Goal: Task Accomplishment & Management: Manage account settings

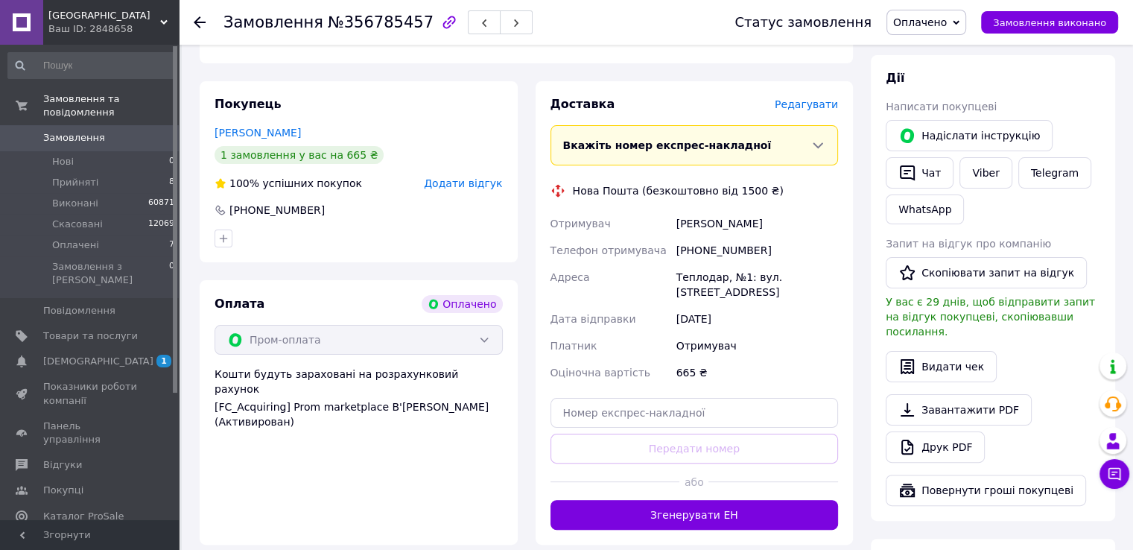
scroll to position [298, 0]
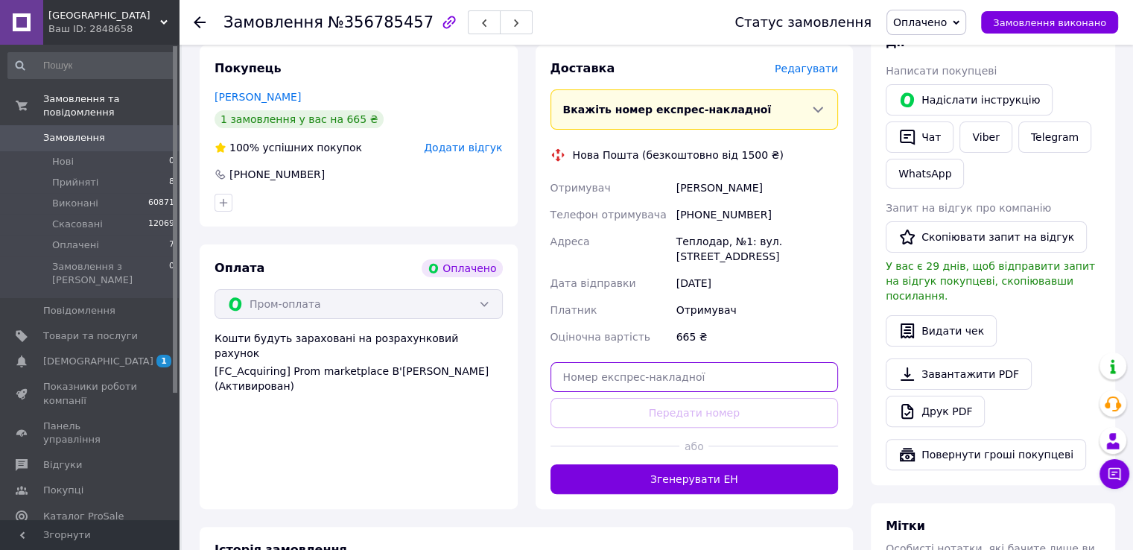
paste input "20451225176306"
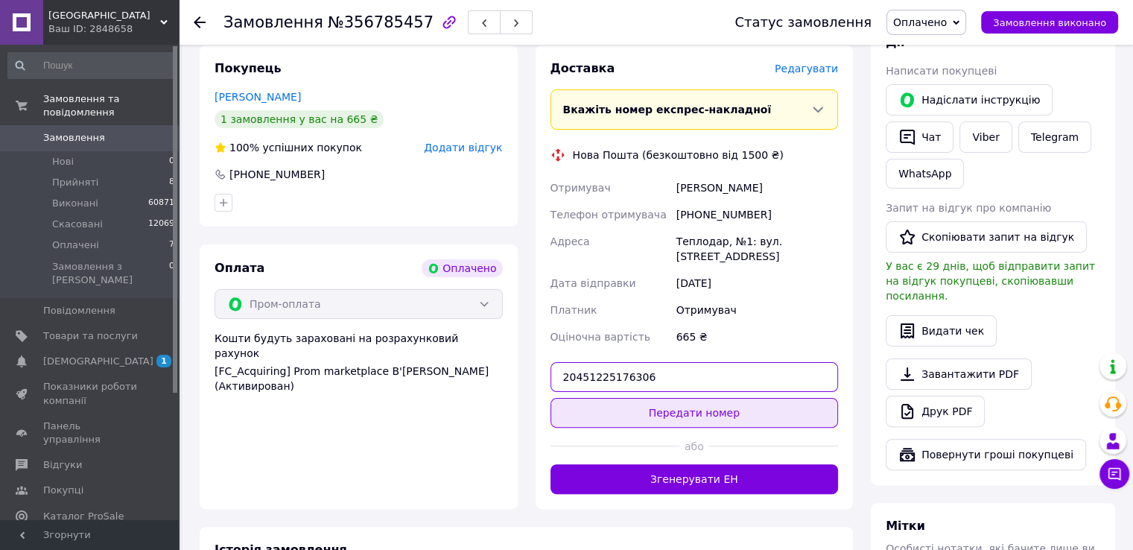
type input "20451225176306"
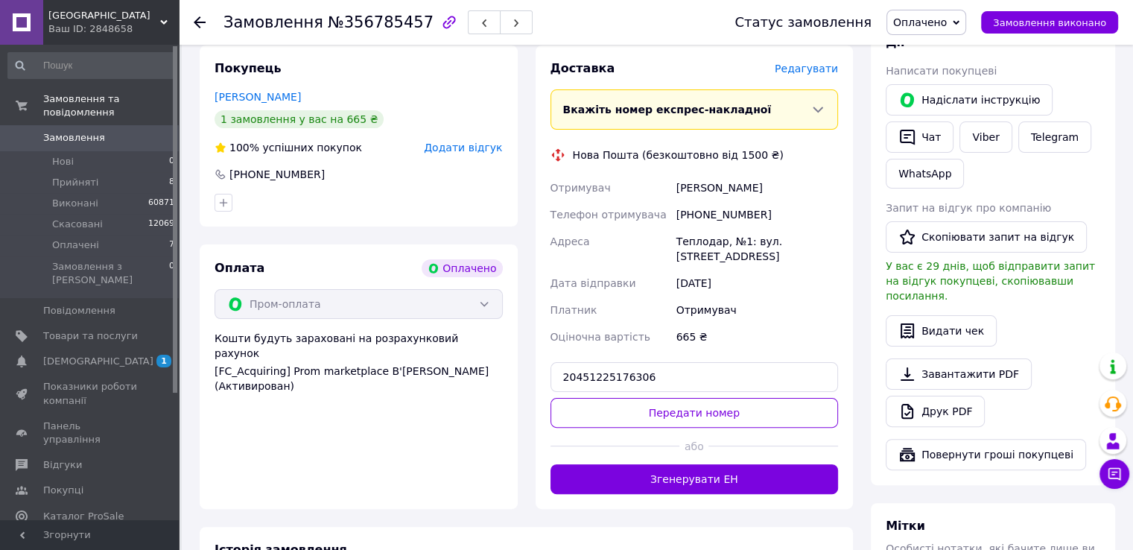
click at [620, 405] on button "Передати номер" at bounding box center [694, 413] width 288 height 30
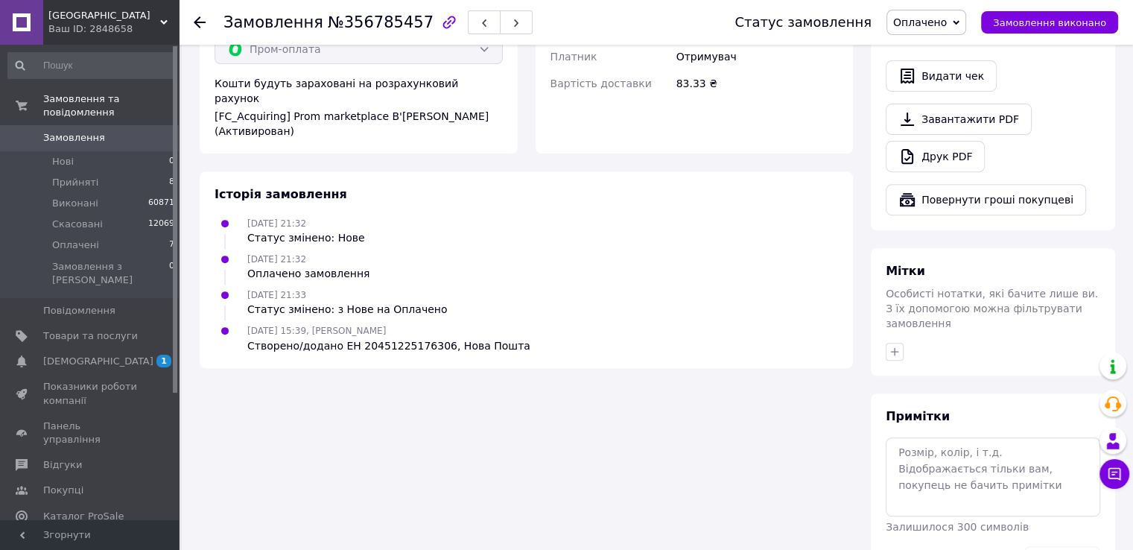
scroll to position [581, 0]
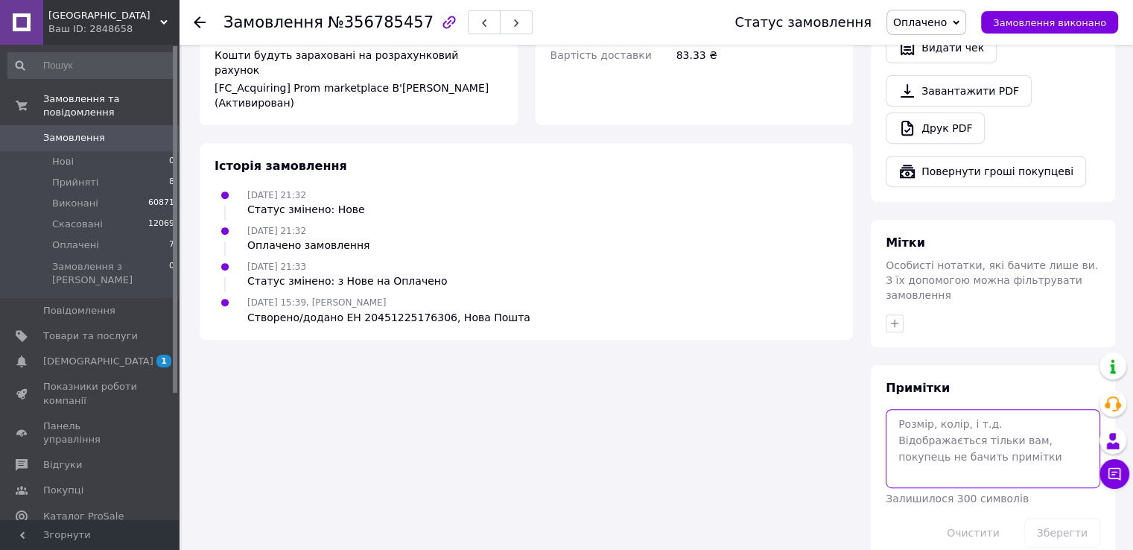
paste textarea "[URL][DOMAIN_NAME]"
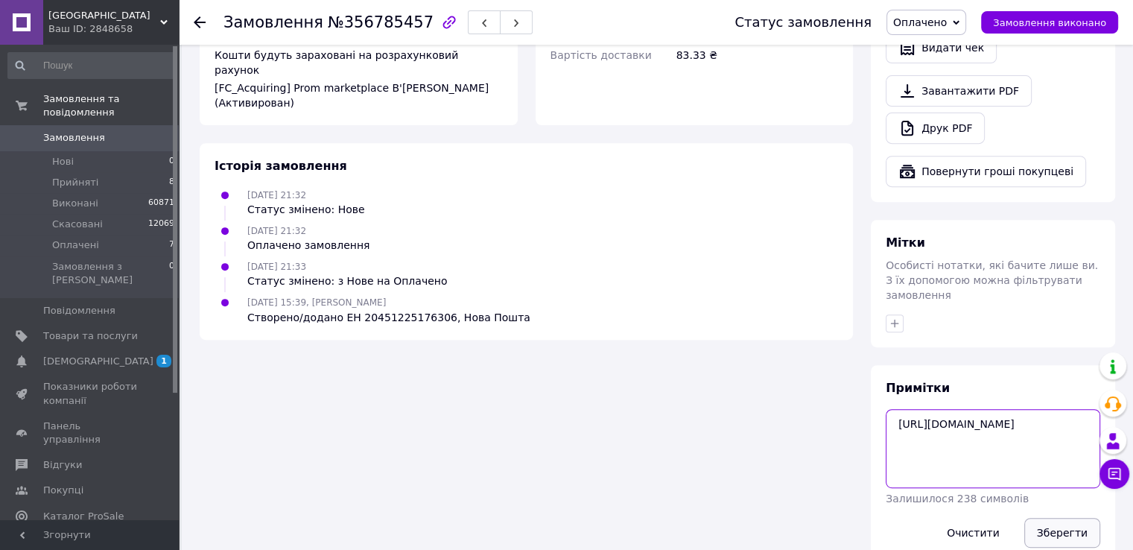
type textarea "[URL][DOMAIN_NAME]"
click at [1052, 518] on button "Зберегти" at bounding box center [1062, 533] width 76 height 30
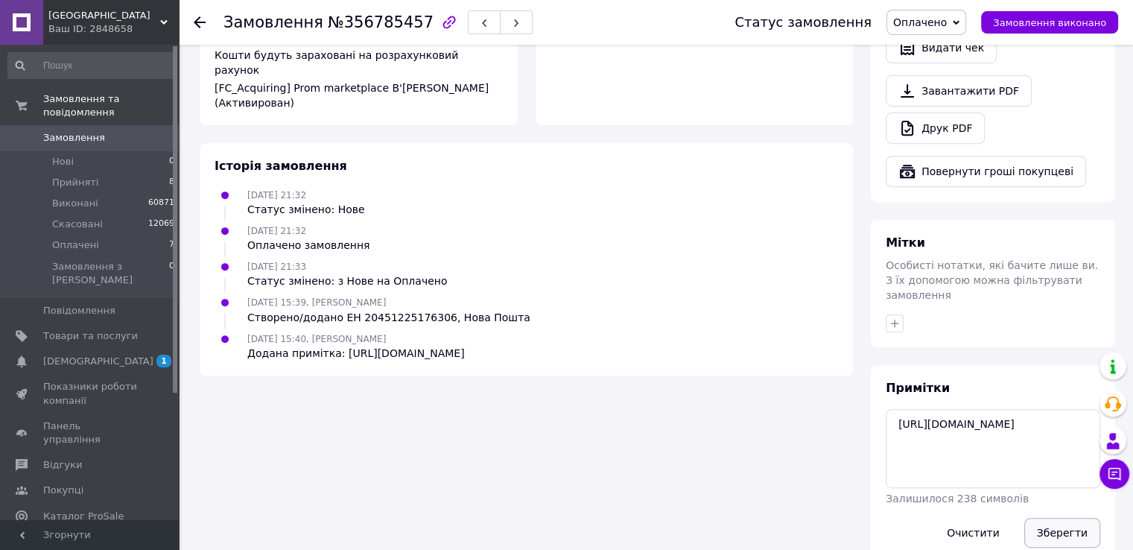
click at [1059, 518] on button "Зберегти" at bounding box center [1062, 533] width 76 height 30
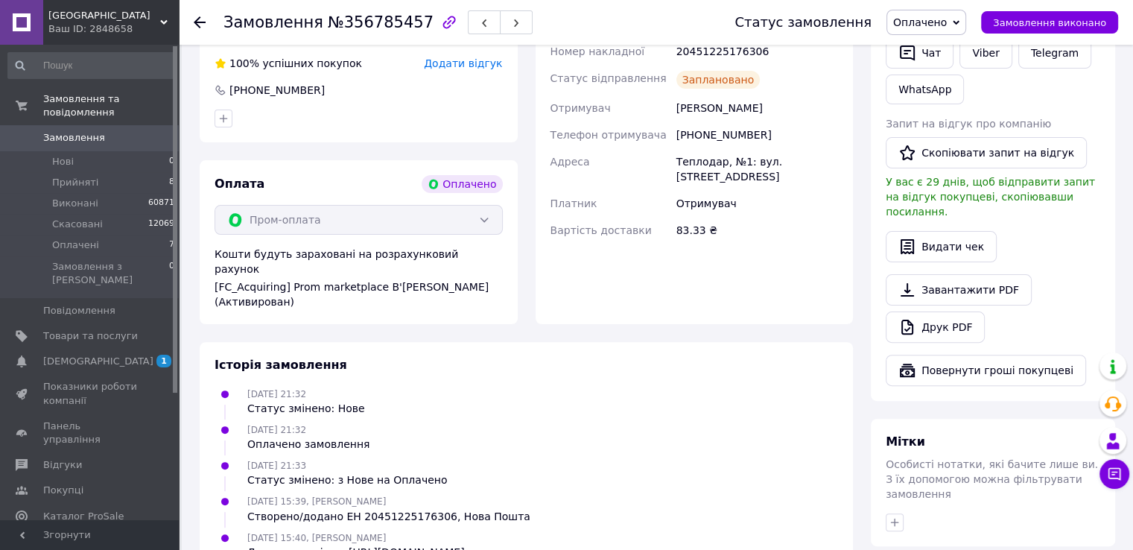
scroll to position [283, 0]
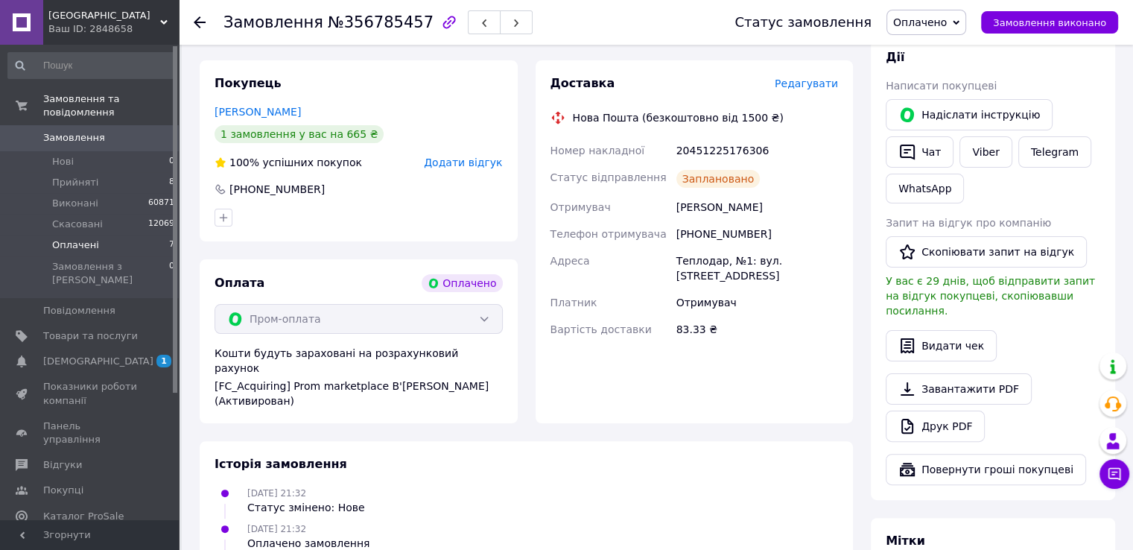
click at [61, 238] on span "Оплачені" at bounding box center [75, 244] width 47 height 13
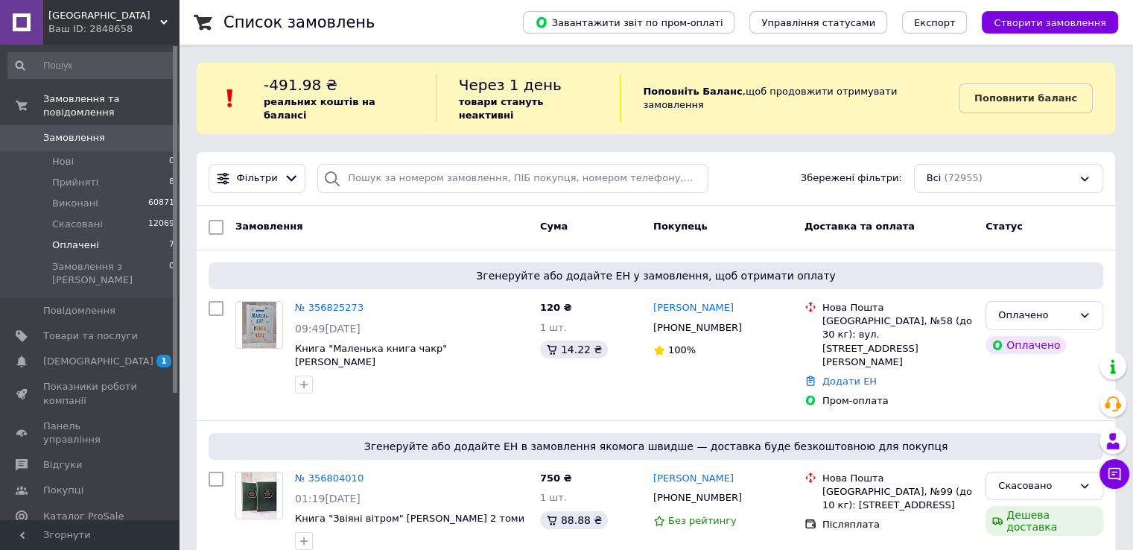
click at [63, 238] on span "Оплачені" at bounding box center [75, 244] width 47 height 13
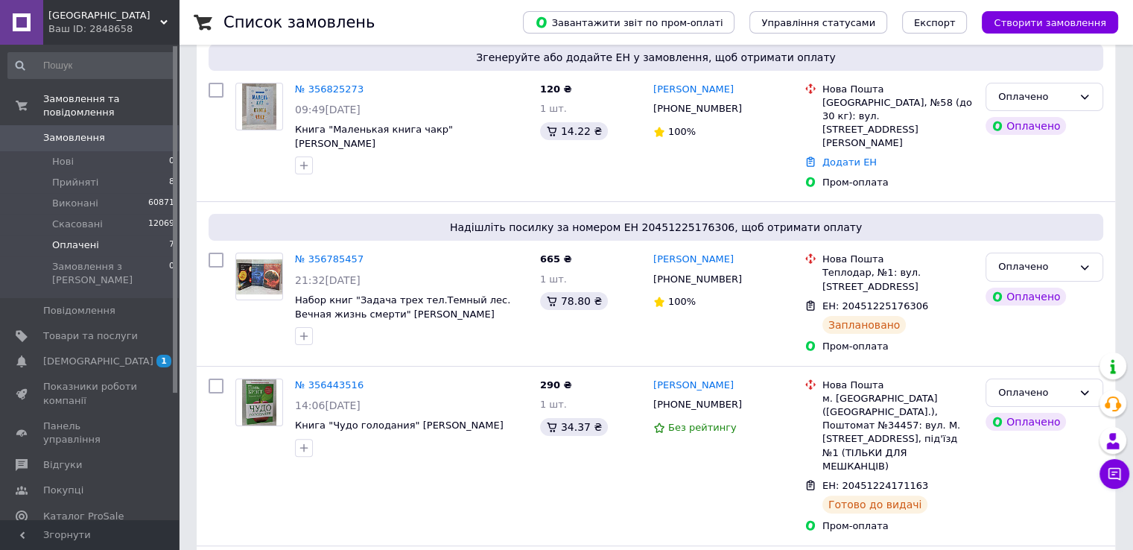
scroll to position [298, 0]
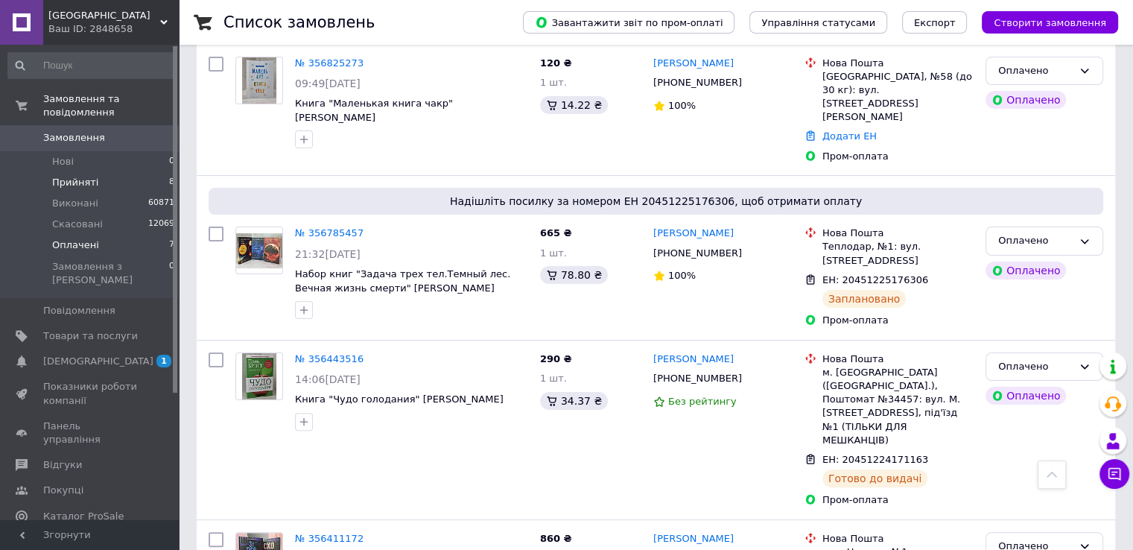
click at [77, 176] on span "Прийняті" at bounding box center [75, 182] width 46 height 13
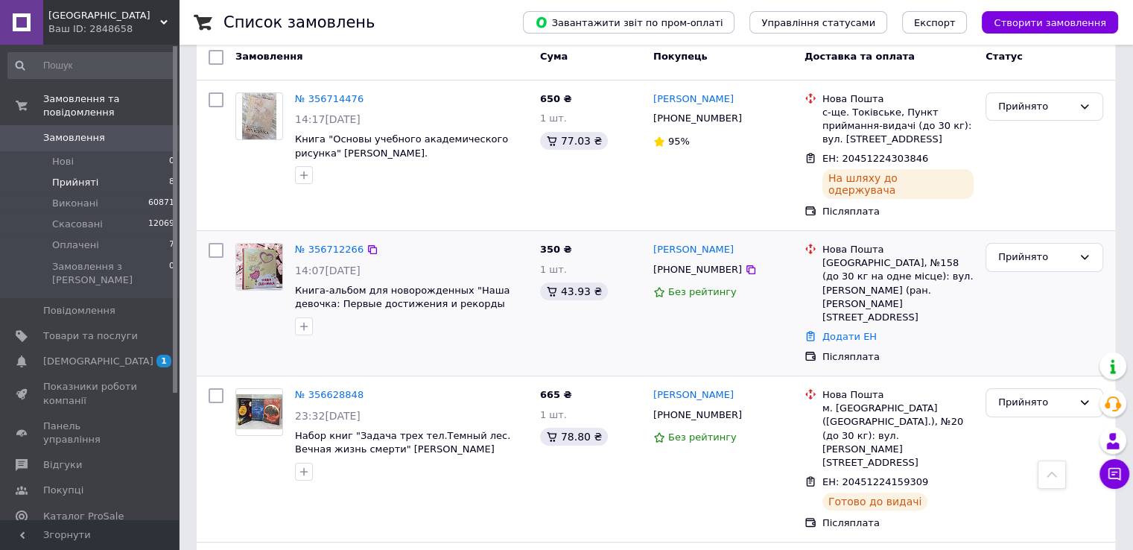
scroll to position [171, 0]
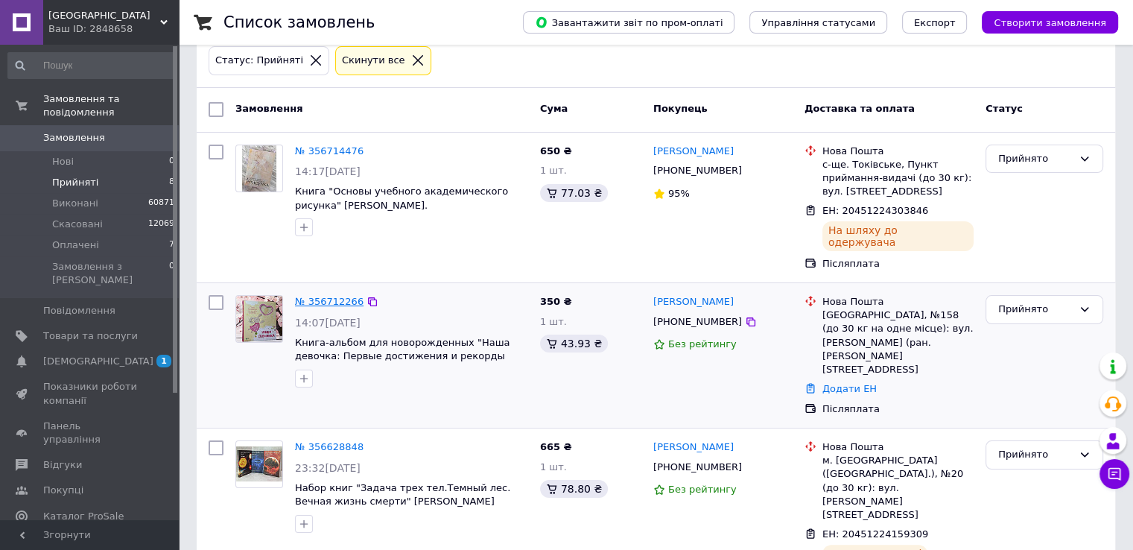
click at [319, 296] on link "№ 356712266" at bounding box center [329, 301] width 69 height 11
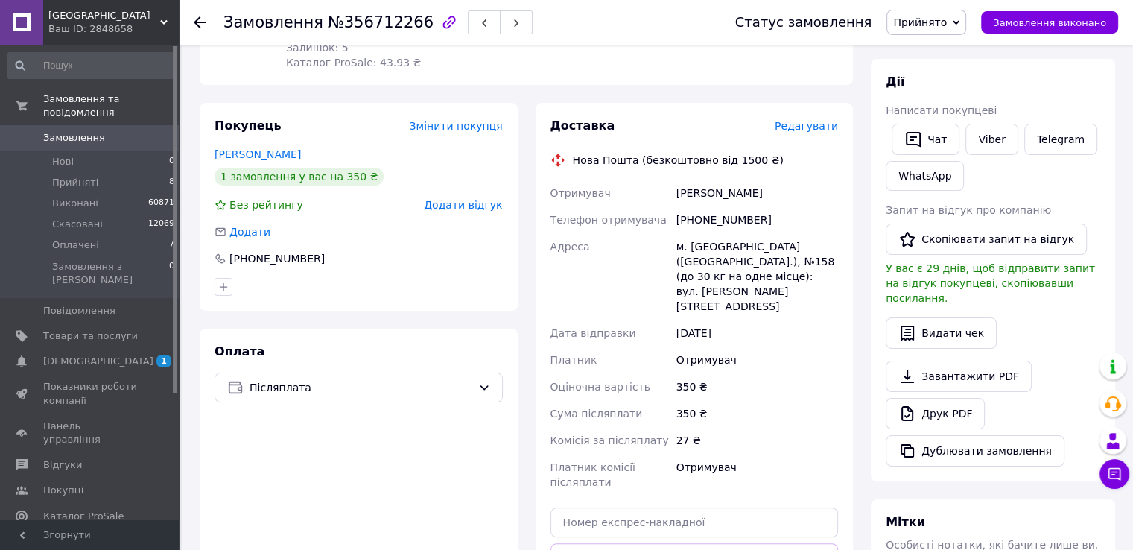
scroll to position [320, 0]
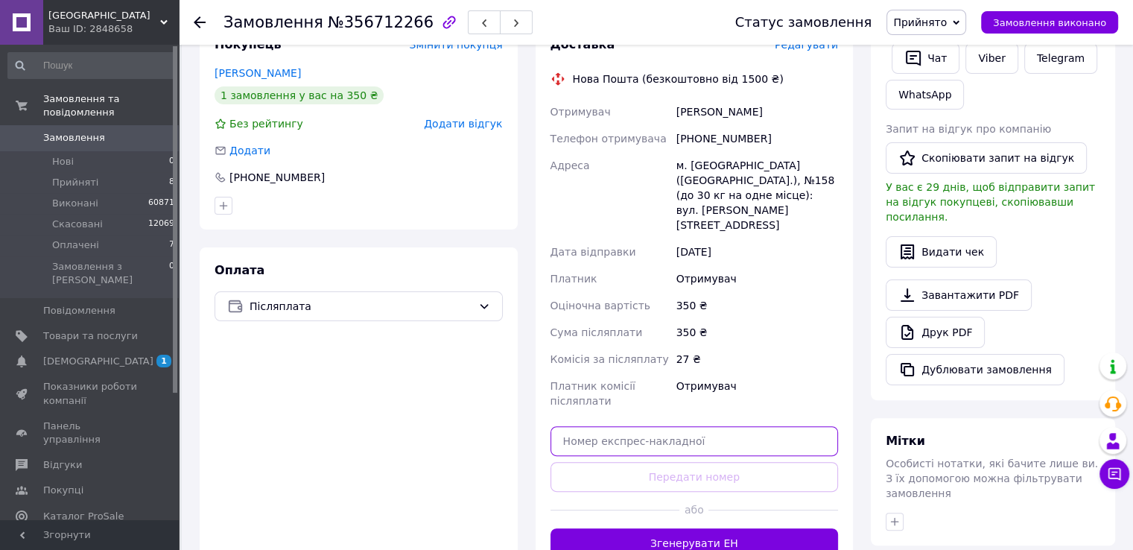
paste input "20451225181460"
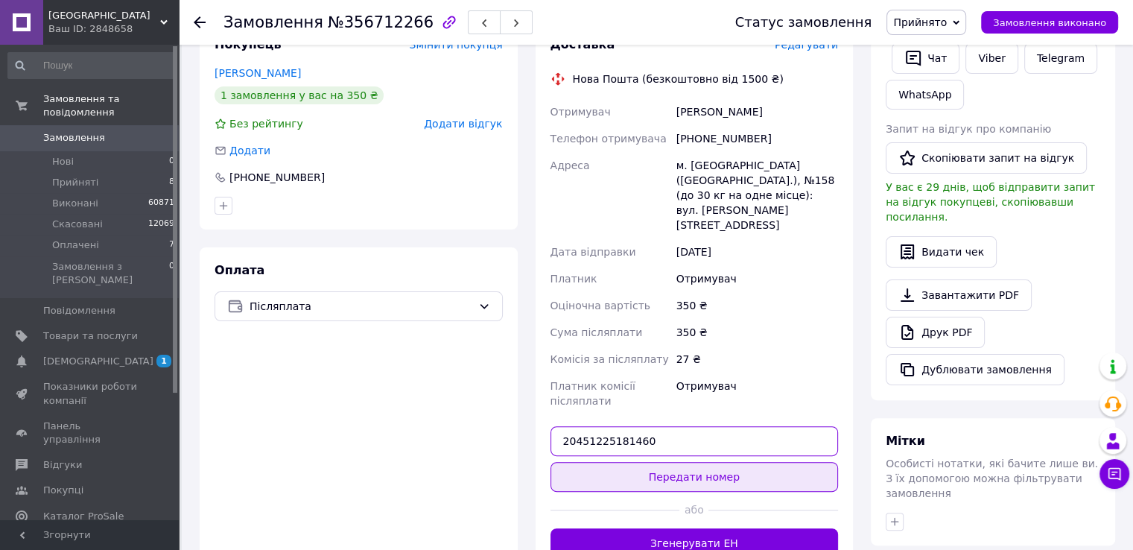
type input "20451225181460"
click at [640, 462] on button "Передати номер" at bounding box center [694, 477] width 288 height 30
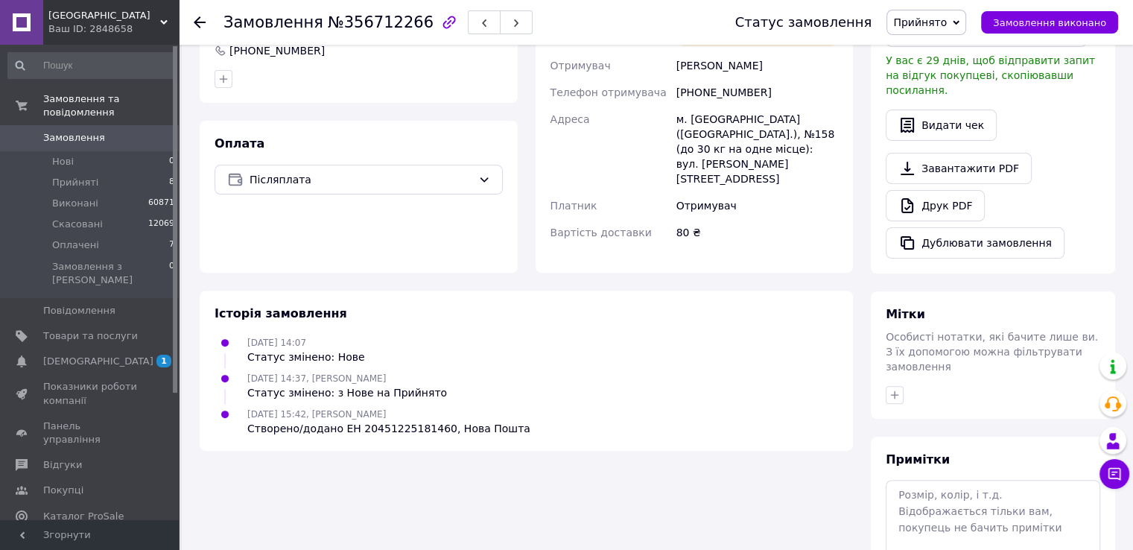
scroll to position [517, 0]
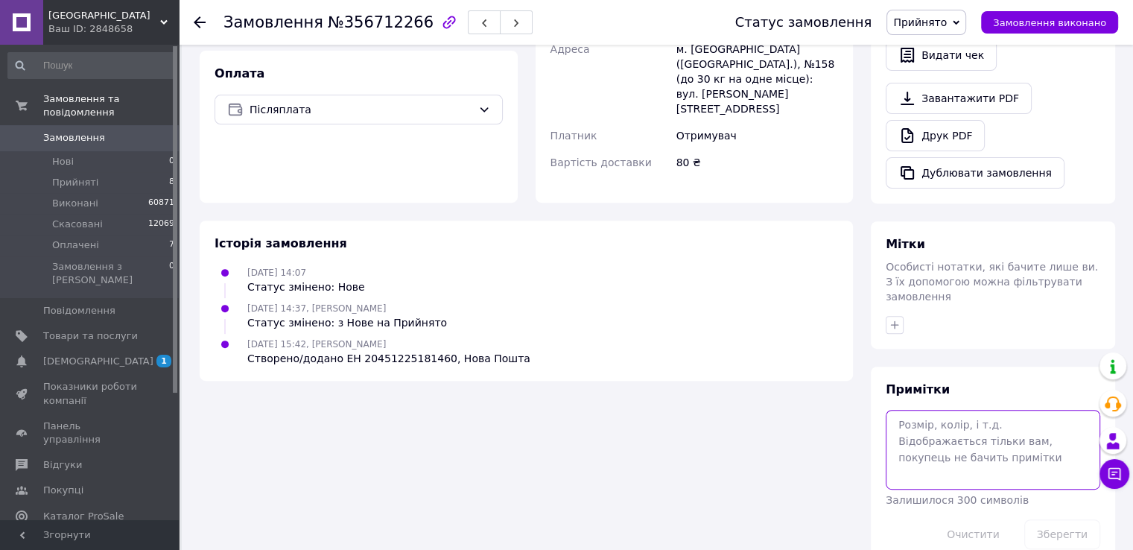
paste textarea "[URL][DOMAIN_NAME]"
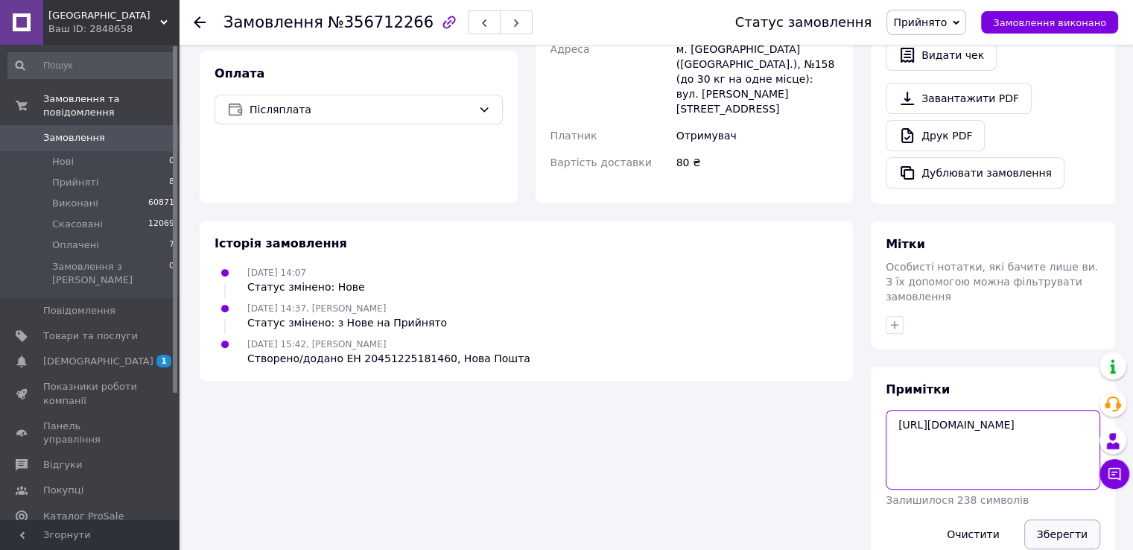
type textarea "[URL][DOMAIN_NAME]"
click at [1052, 519] on button "Зберегти" at bounding box center [1062, 534] width 76 height 30
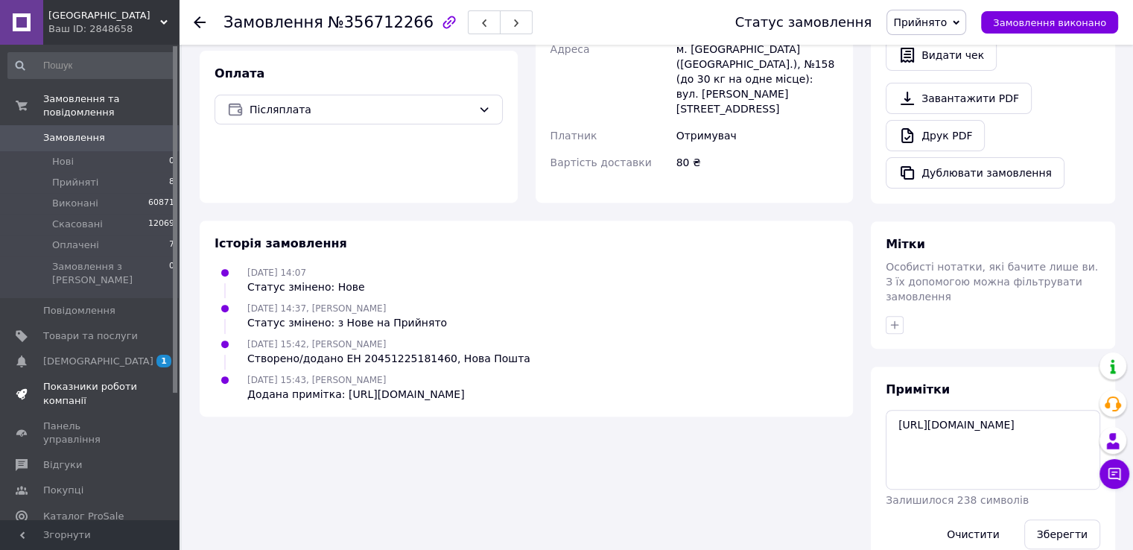
click at [57, 380] on span "Показники роботи компанії" at bounding box center [90, 393] width 95 height 27
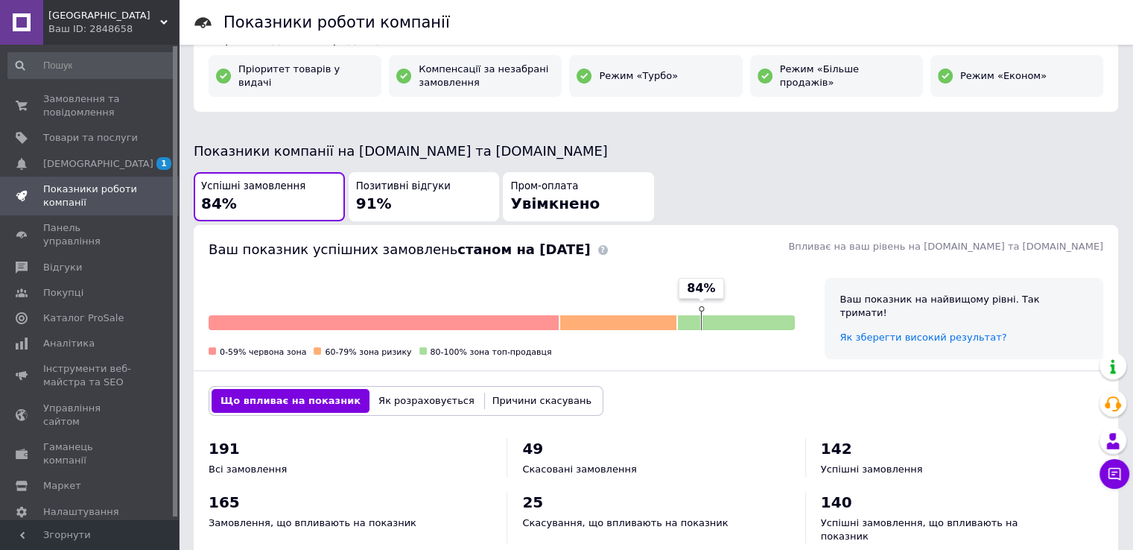
scroll to position [298, 0]
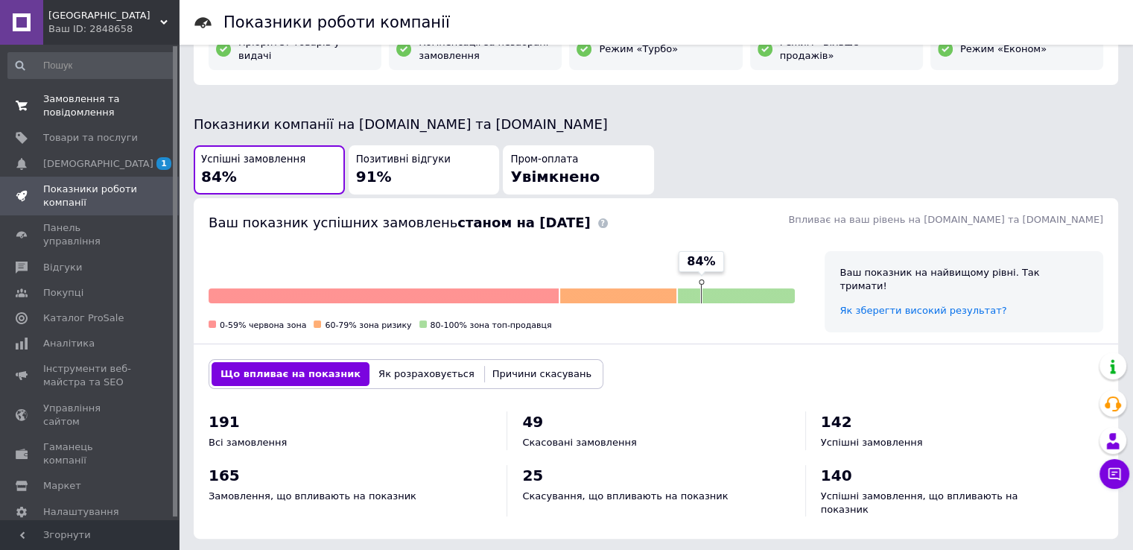
click at [79, 102] on span "Замовлення та повідомлення" at bounding box center [90, 105] width 95 height 27
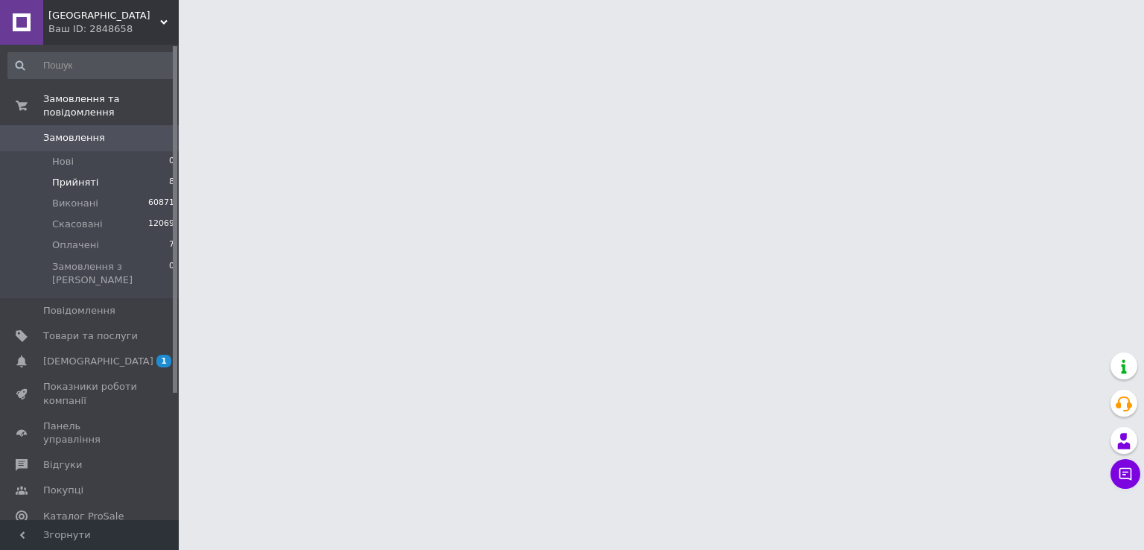
click at [84, 176] on span "Прийняті" at bounding box center [75, 182] width 46 height 13
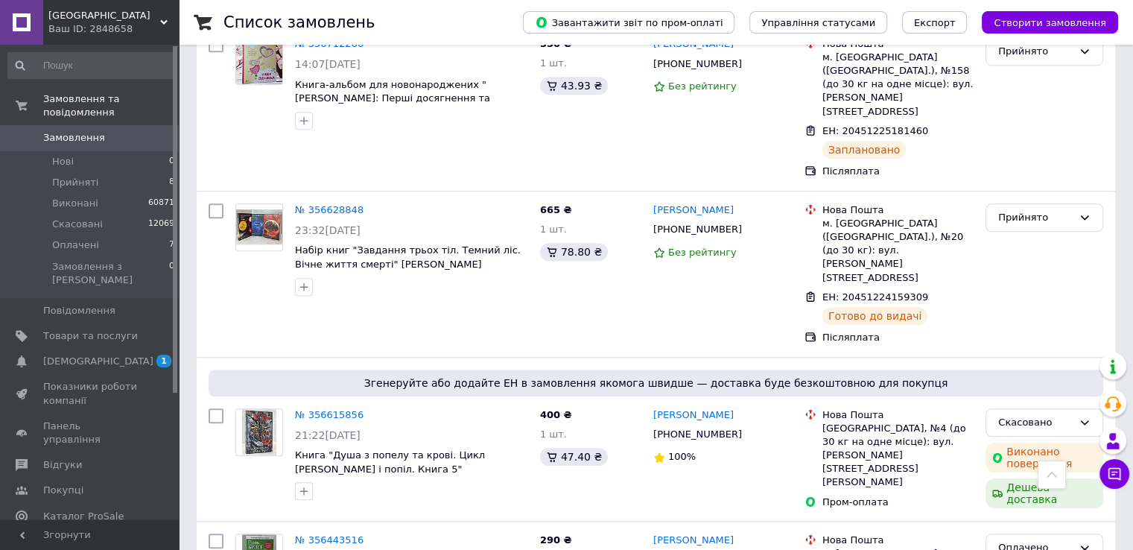
scroll to position [894, 0]
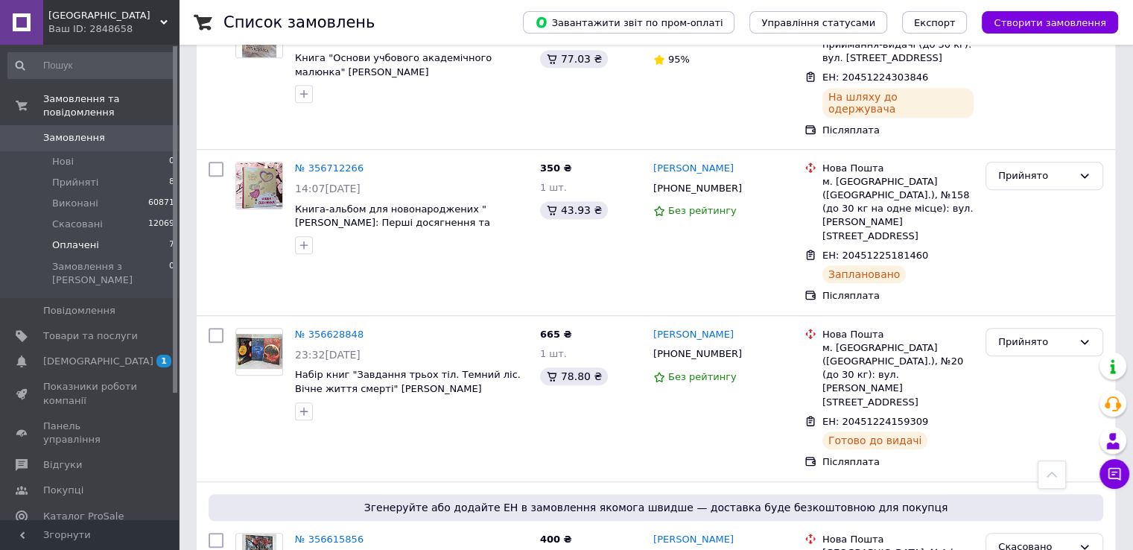
click at [80, 238] on span "Оплачені" at bounding box center [75, 244] width 47 height 13
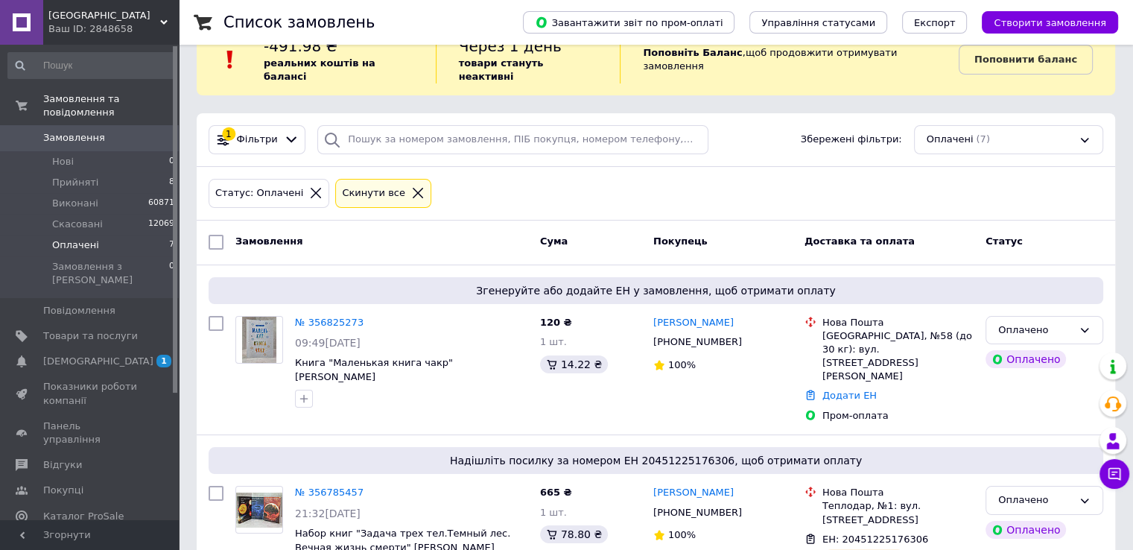
scroll to position [74, 0]
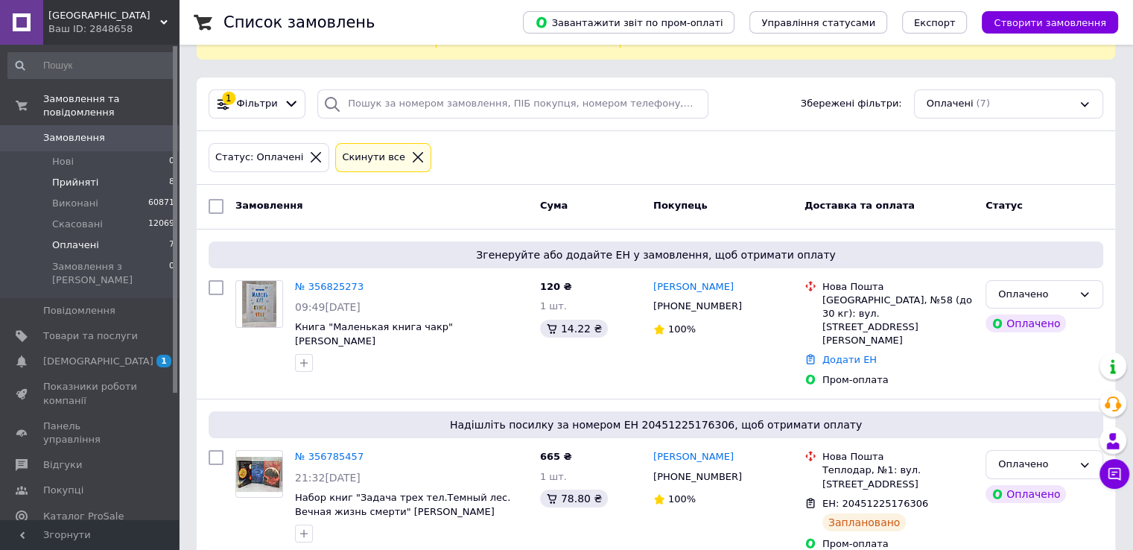
click at [85, 176] on span "Прийняті" at bounding box center [75, 182] width 46 height 13
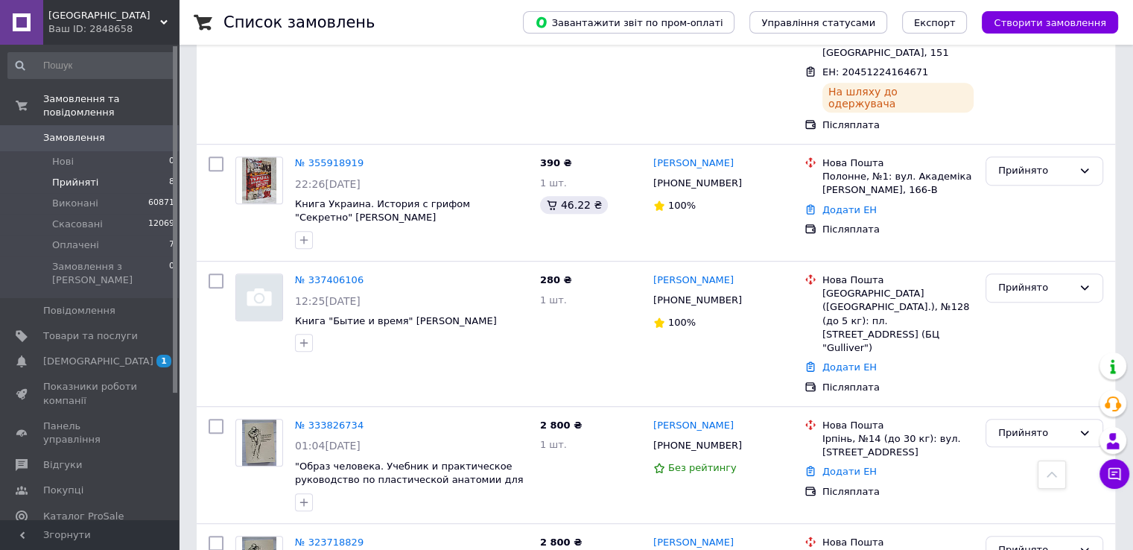
scroll to position [862, 0]
